Goal: Task Accomplishment & Management: Use online tool/utility

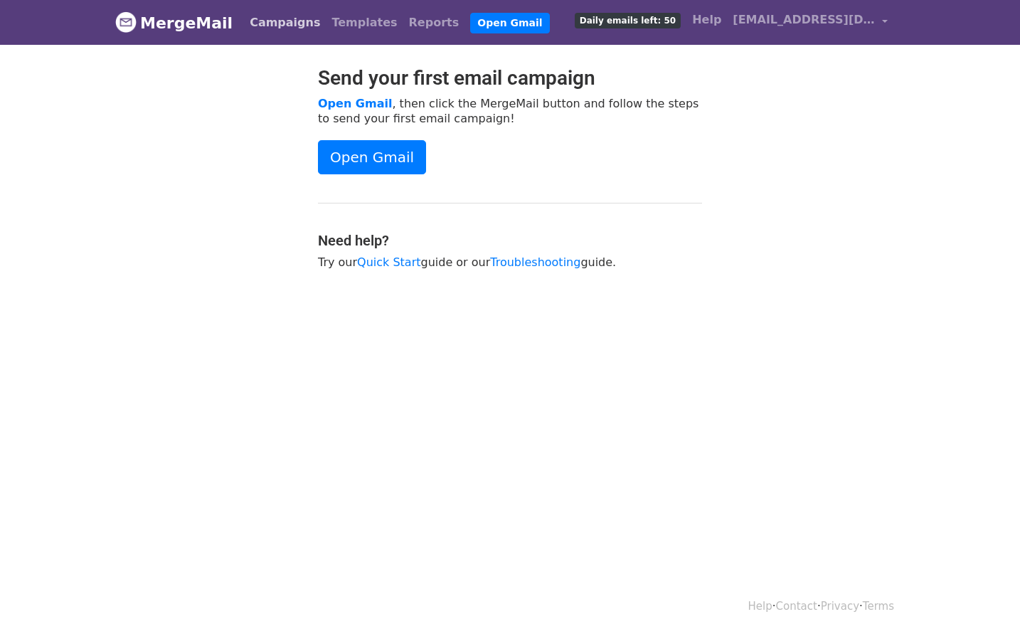
click at [288, 22] on link "Campaigns" at bounding box center [285, 23] width 82 height 28
click at [549, 164] on div "Open Gmail" at bounding box center [510, 157] width 384 height 34
